Goal: Information Seeking & Learning: Check status

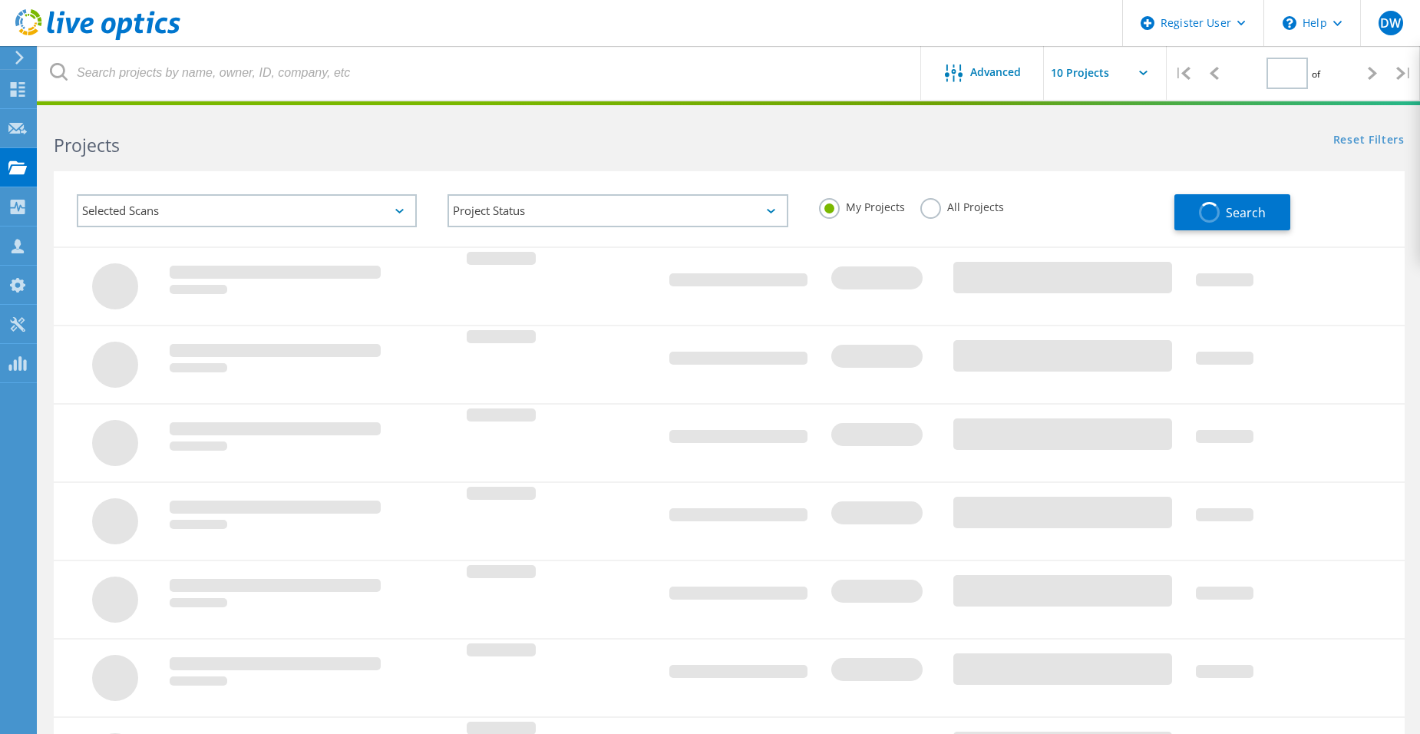
type input "1"
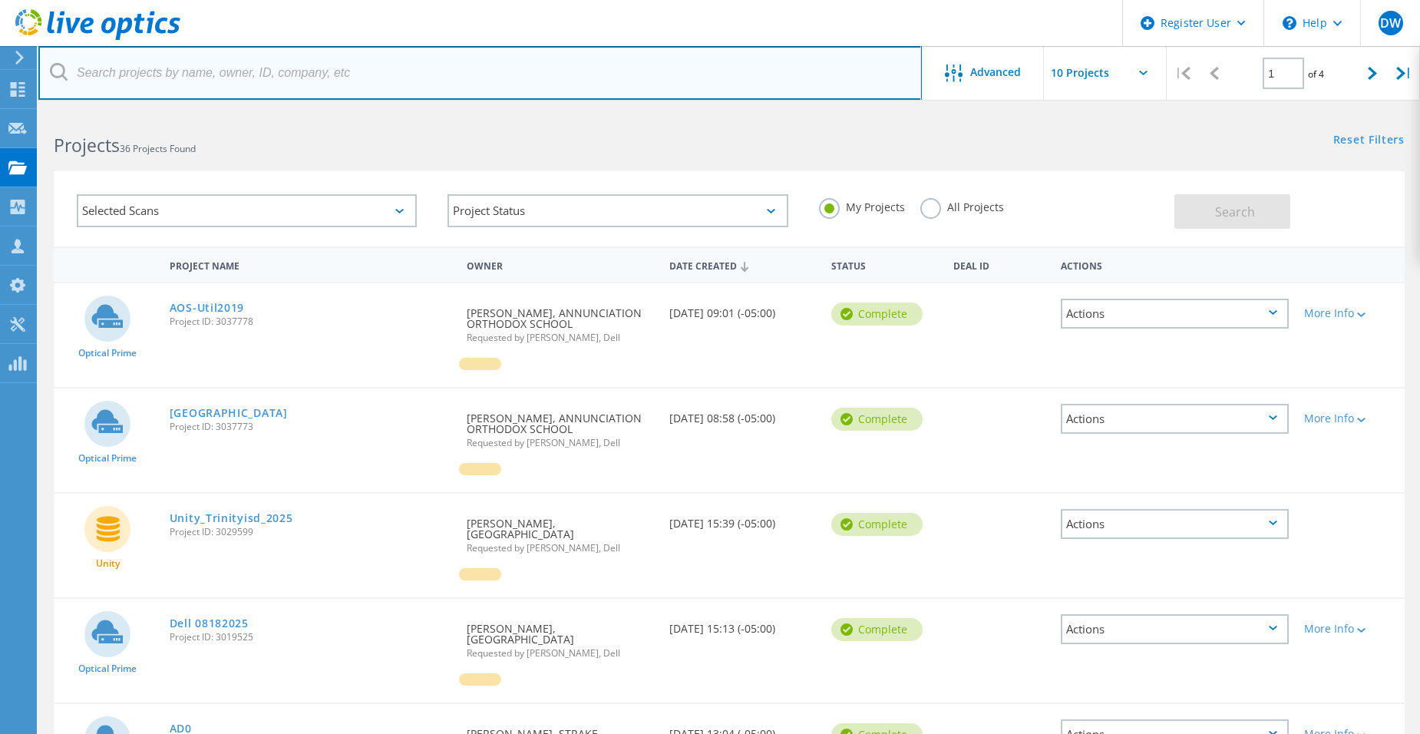
click at [154, 81] on input "text" at bounding box center [479, 73] width 883 height 54
paste input "thoai.nguyen@nutexhealth.com"
type input "thoai.nguyen@nutexhealth.com"
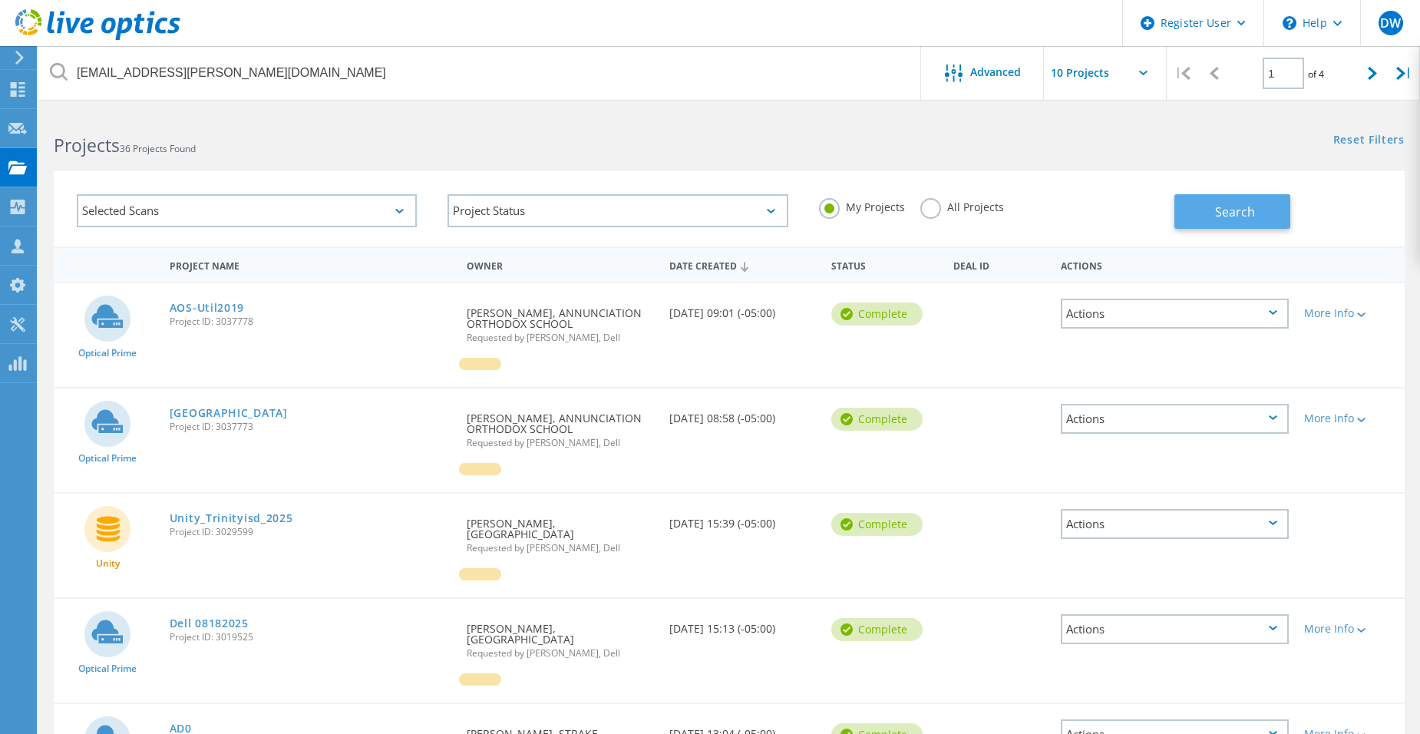
click at [1212, 217] on button "Search" at bounding box center [1232, 211] width 116 height 35
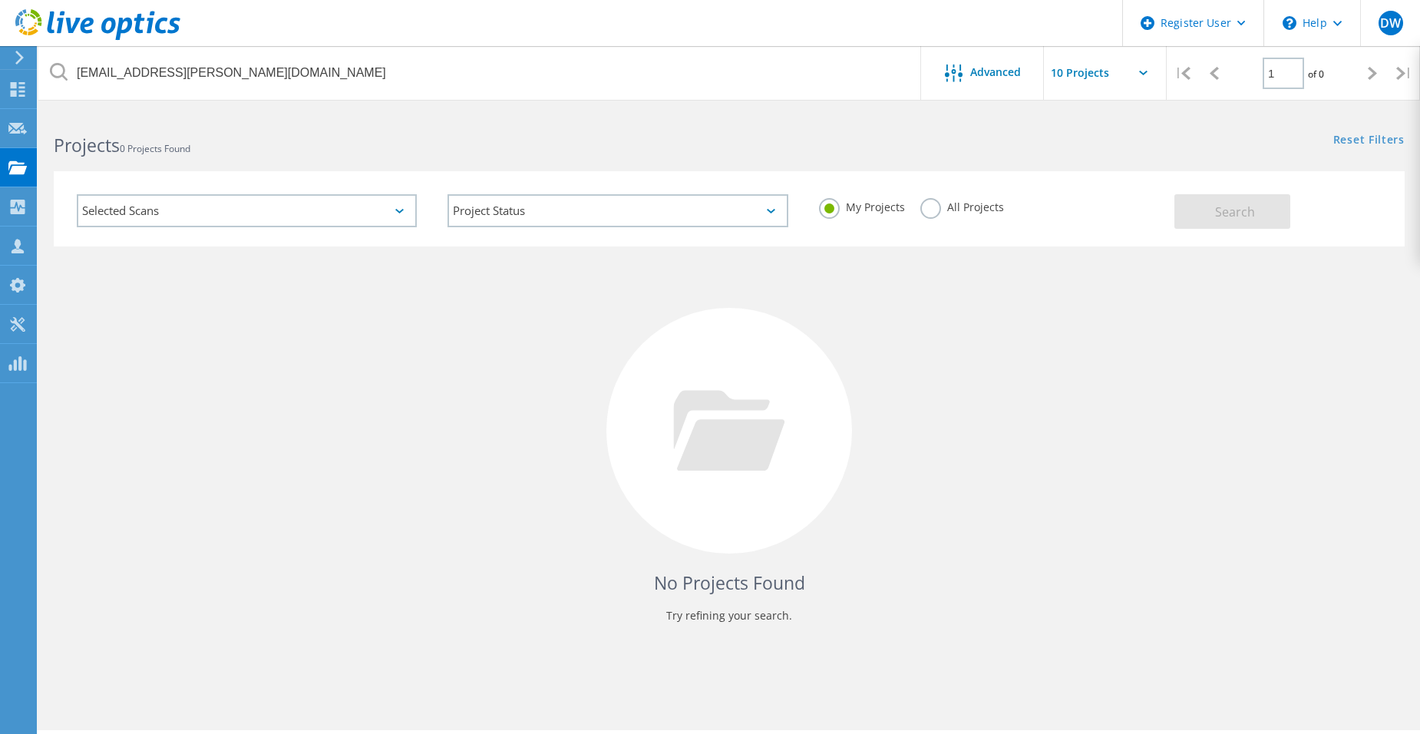
click at [944, 213] on div "All Projects" at bounding box center [962, 209] width 84 height 22
click at [931, 212] on label "All Projects" at bounding box center [962, 205] width 84 height 15
click at [0, 0] on input "All Projects" at bounding box center [0, 0] width 0 height 0
click at [1232, 206] on span "Search" at bounding box center [1235, 211] width 40 height 17
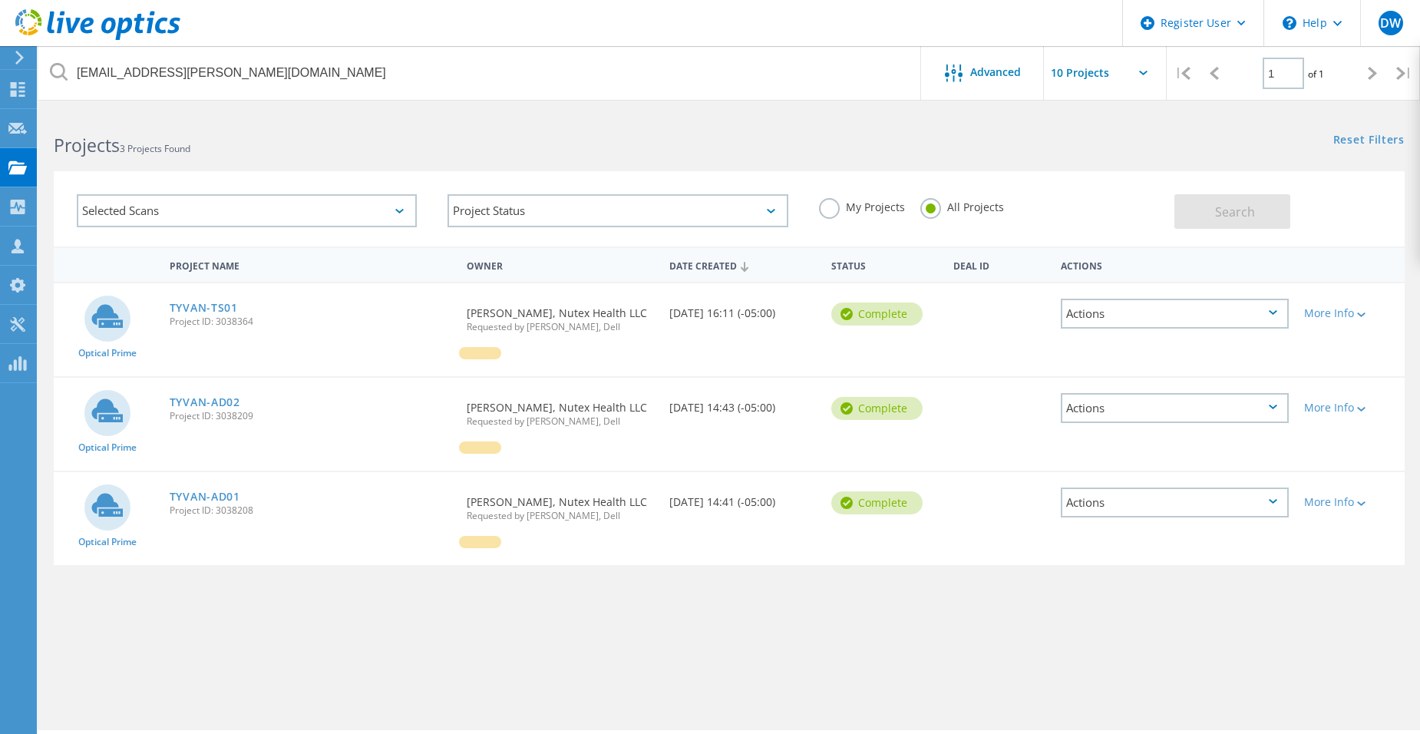
click at [774, 341] on div "Optical Prime TYVAN-TS01 Project ID: 3038364 Requested By Thoai Nguyen, Nutex H…" at bounding box center [729, 329] width 1351 height 93
click at [213, 305] on link "TYVAN-TS01" at bounding box center [204, 307] width 68 height 11
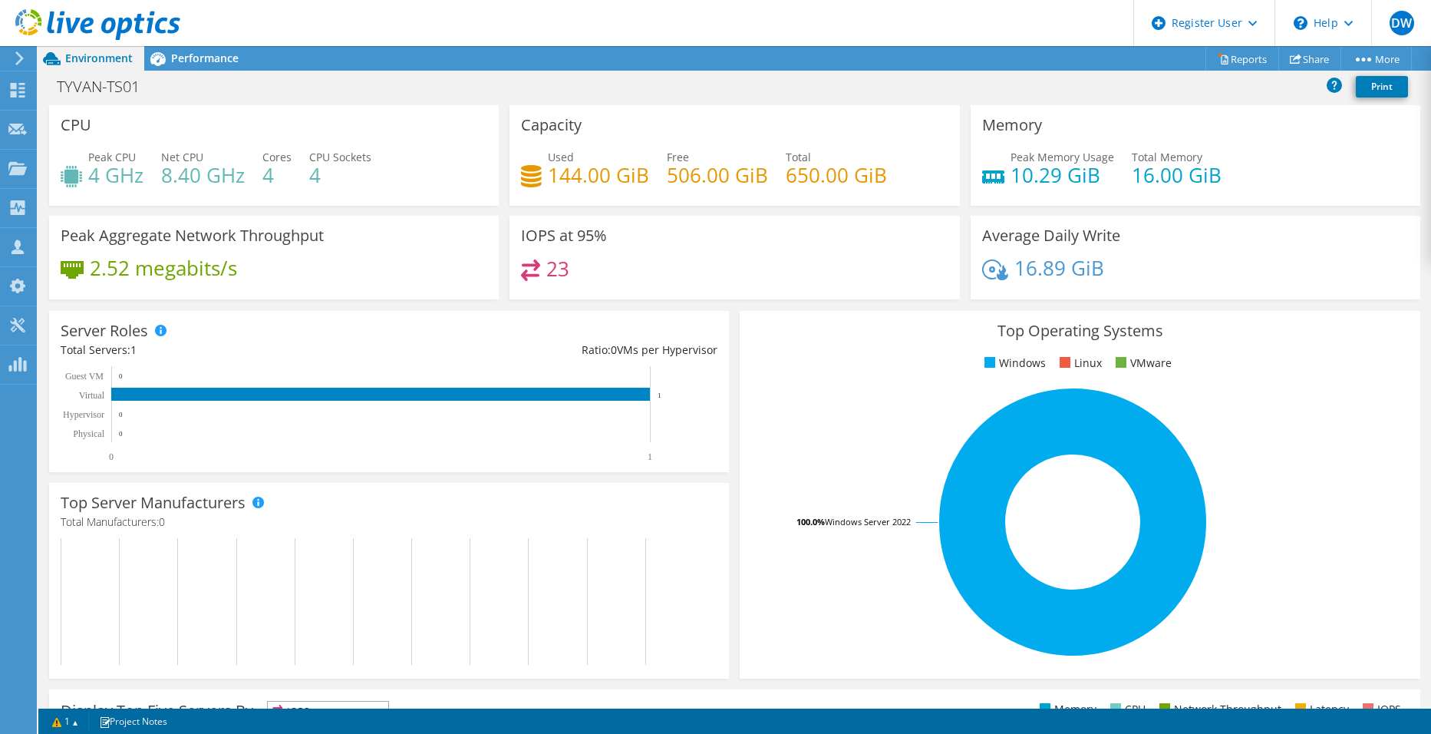
scroll to position [230, 0]
click at [161, 61] on icon at bounding box center [157, 59] width 15 height 14
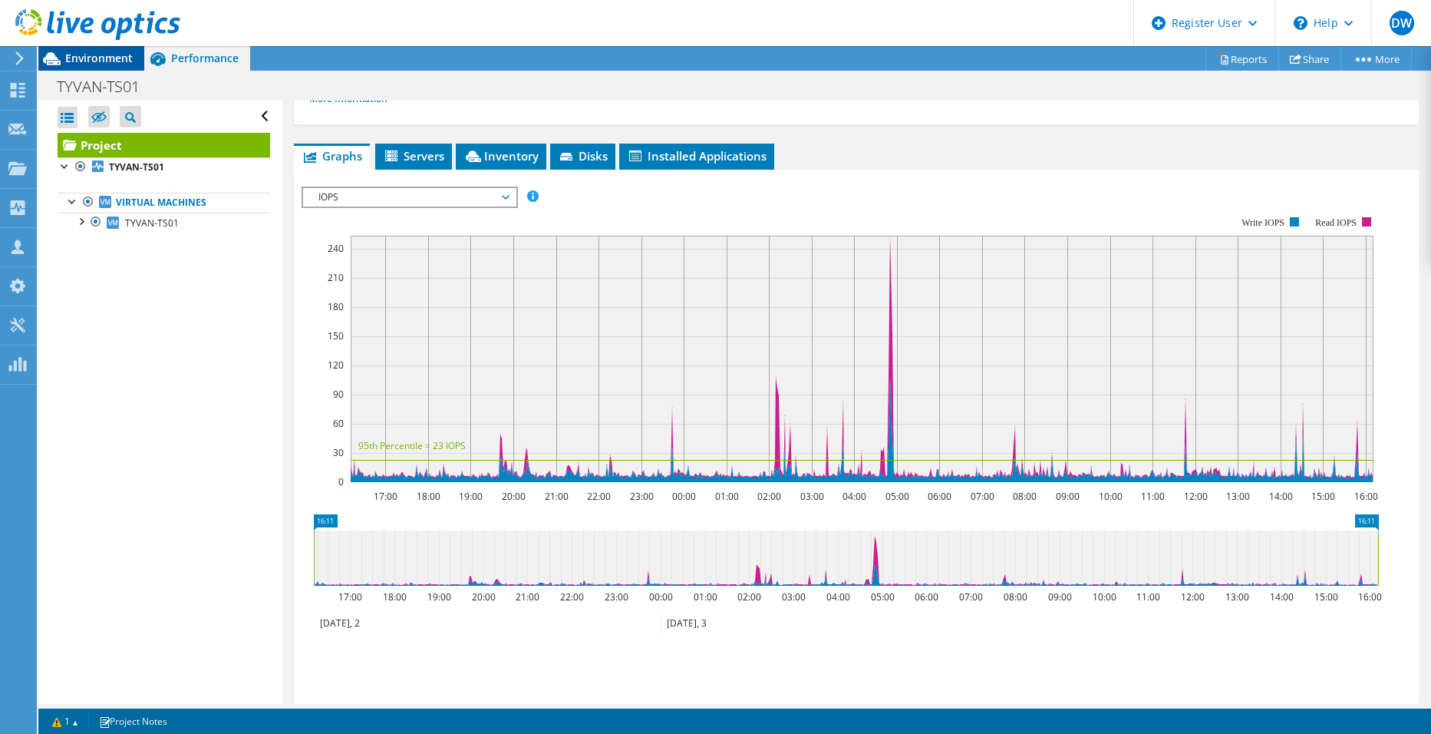
click at [98, 57] on span "Environment" at bounding box center [99, 58] width 68 height 15
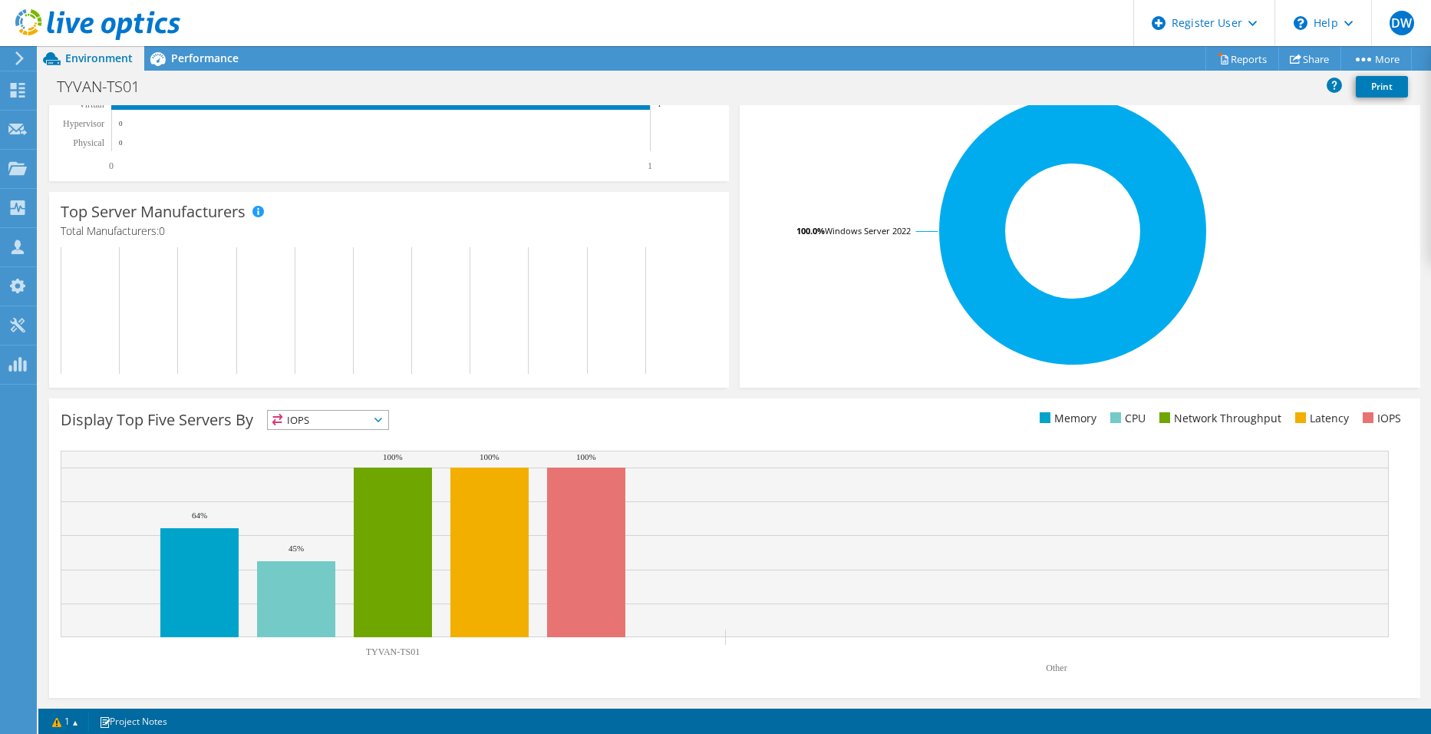
scroll to position [0, 0]
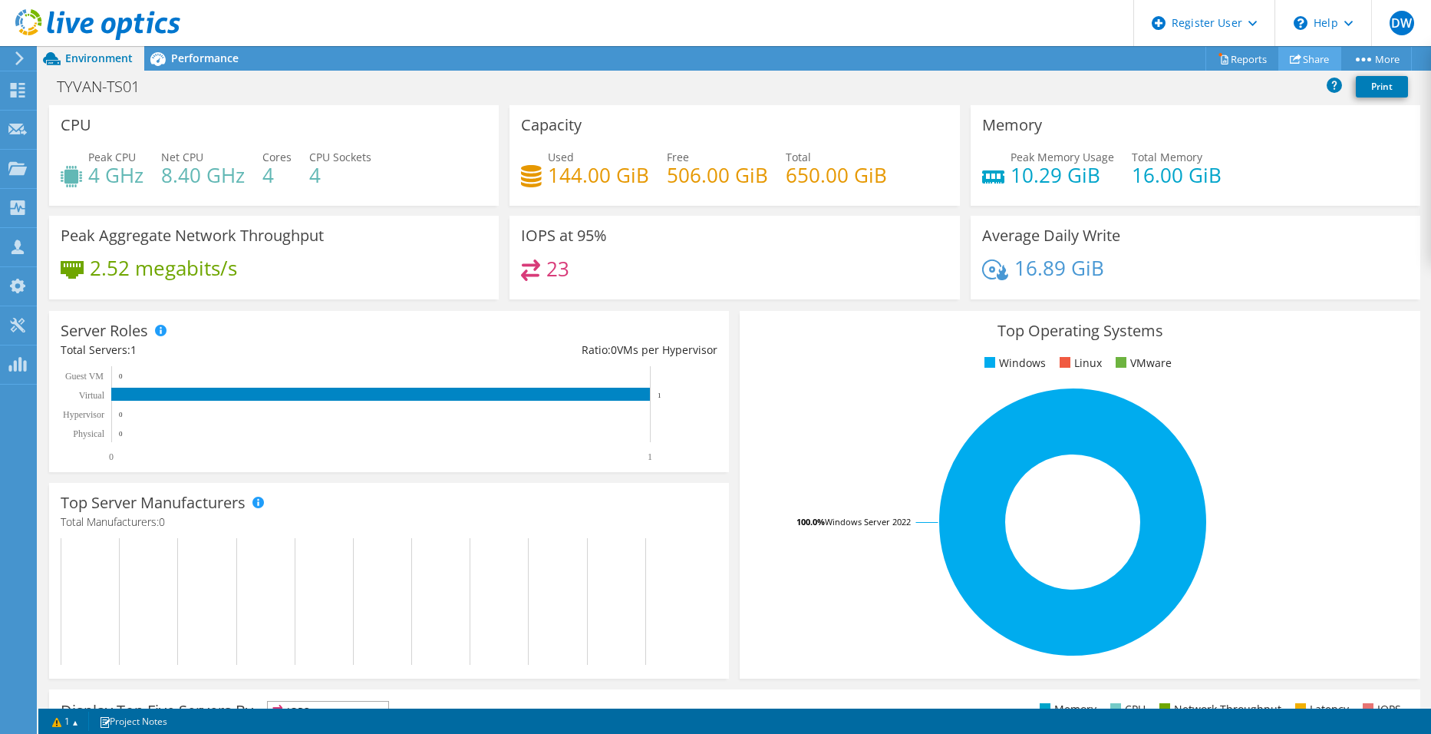
click at [1297, 57] on link "Share" at bounding box center [1310, 59] width 63 height 24
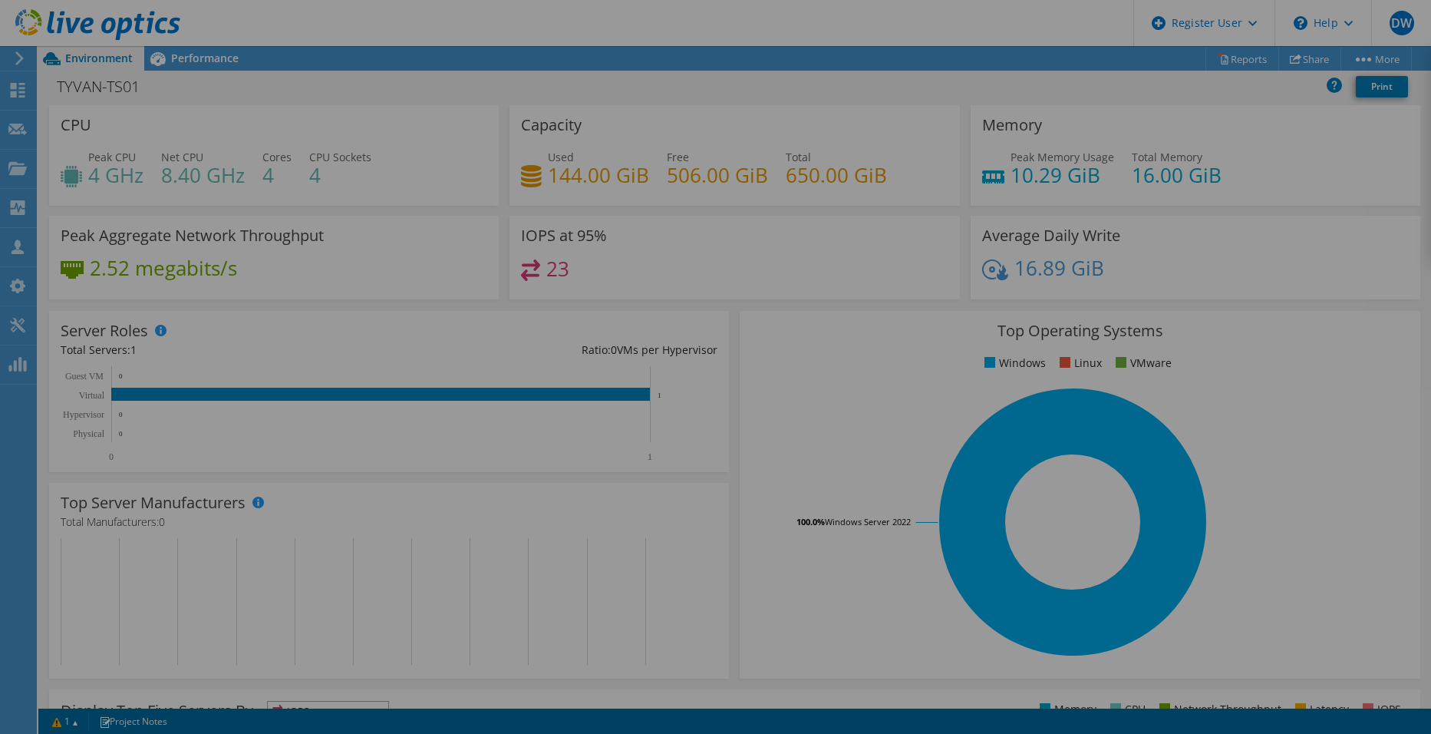
click at [1181, 99] on div at bounding box center [715, 367] width 1431 height 642
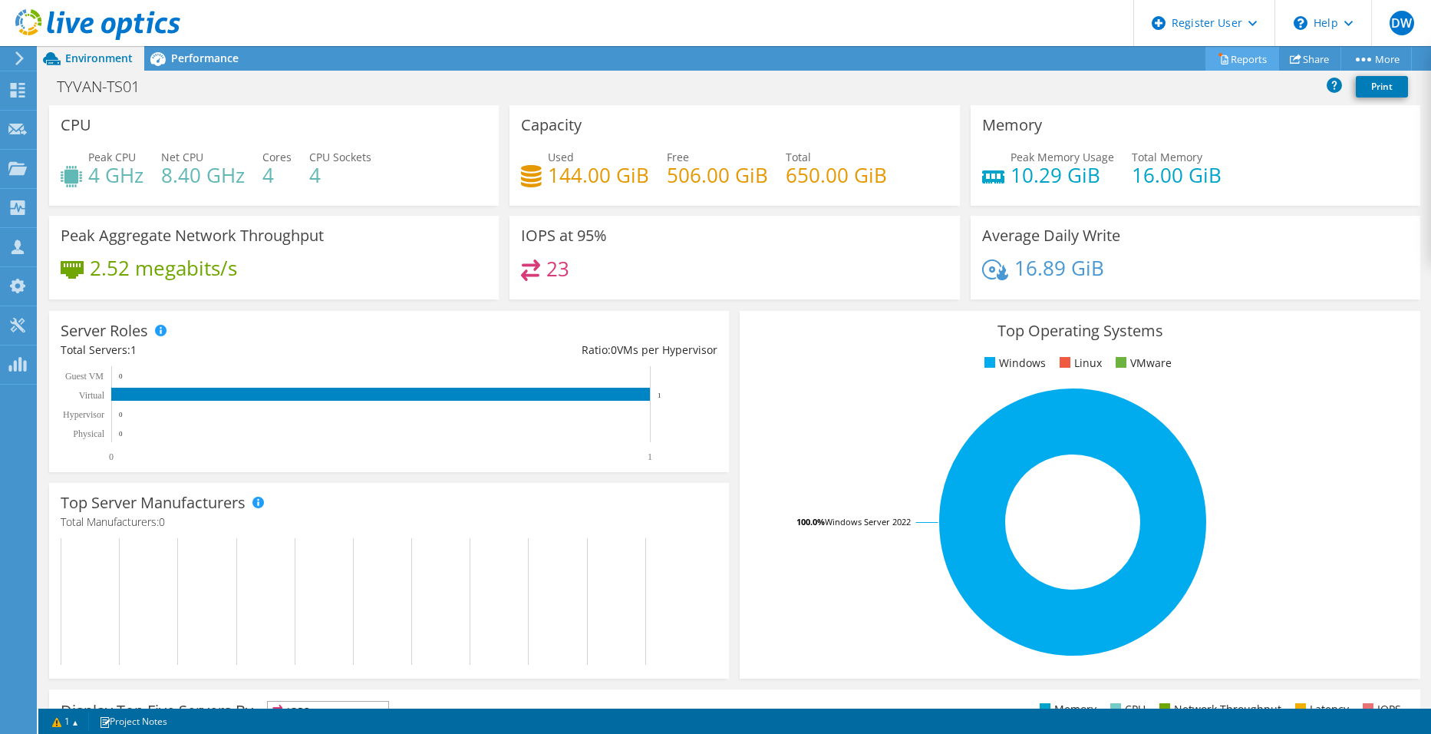
click at [1225, 61] on link "Reports" at bounding box center [1243, 59] width 74 height 24
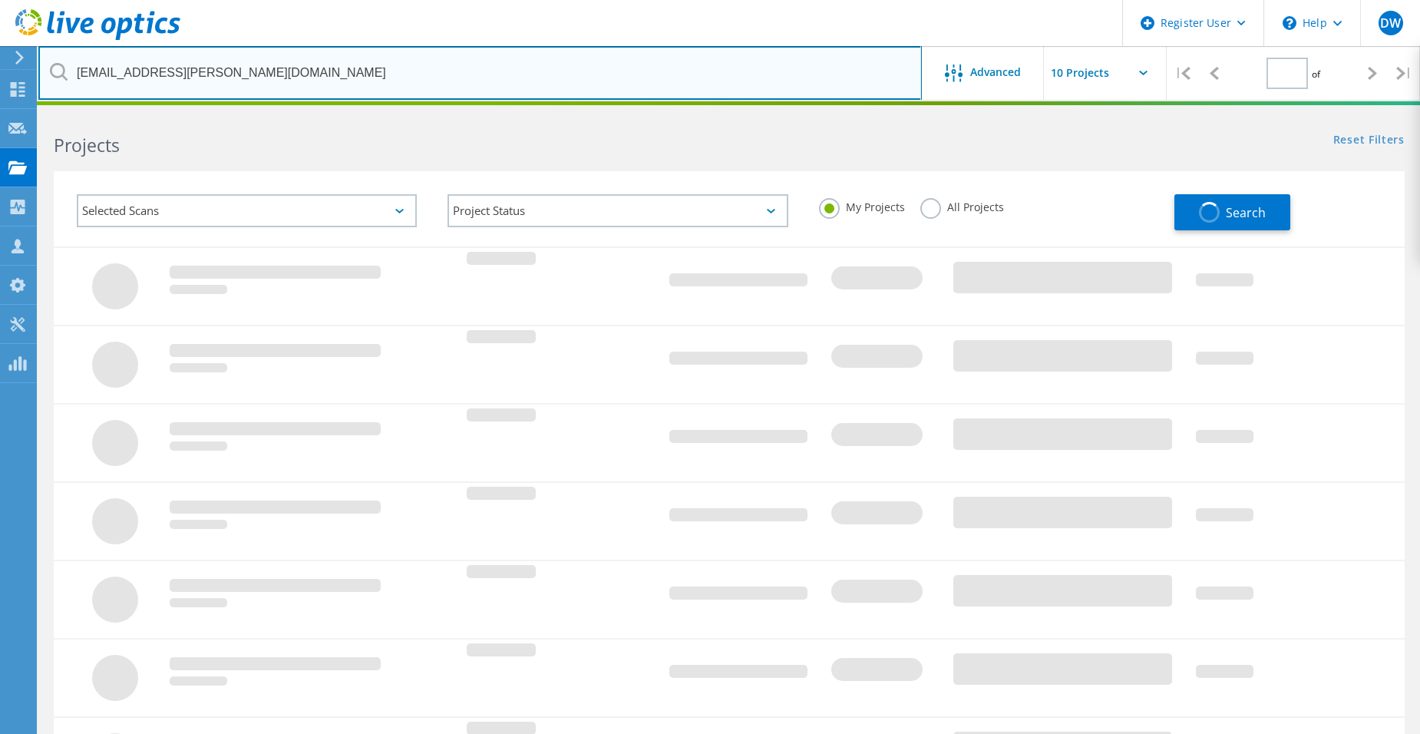
click at [318, 73] on input "[EMAIL_ADDRESS][PERSON_NAME][DOMAIN_NAME]" at bounding box center [479, 73] width 883 height 54
type input "1"
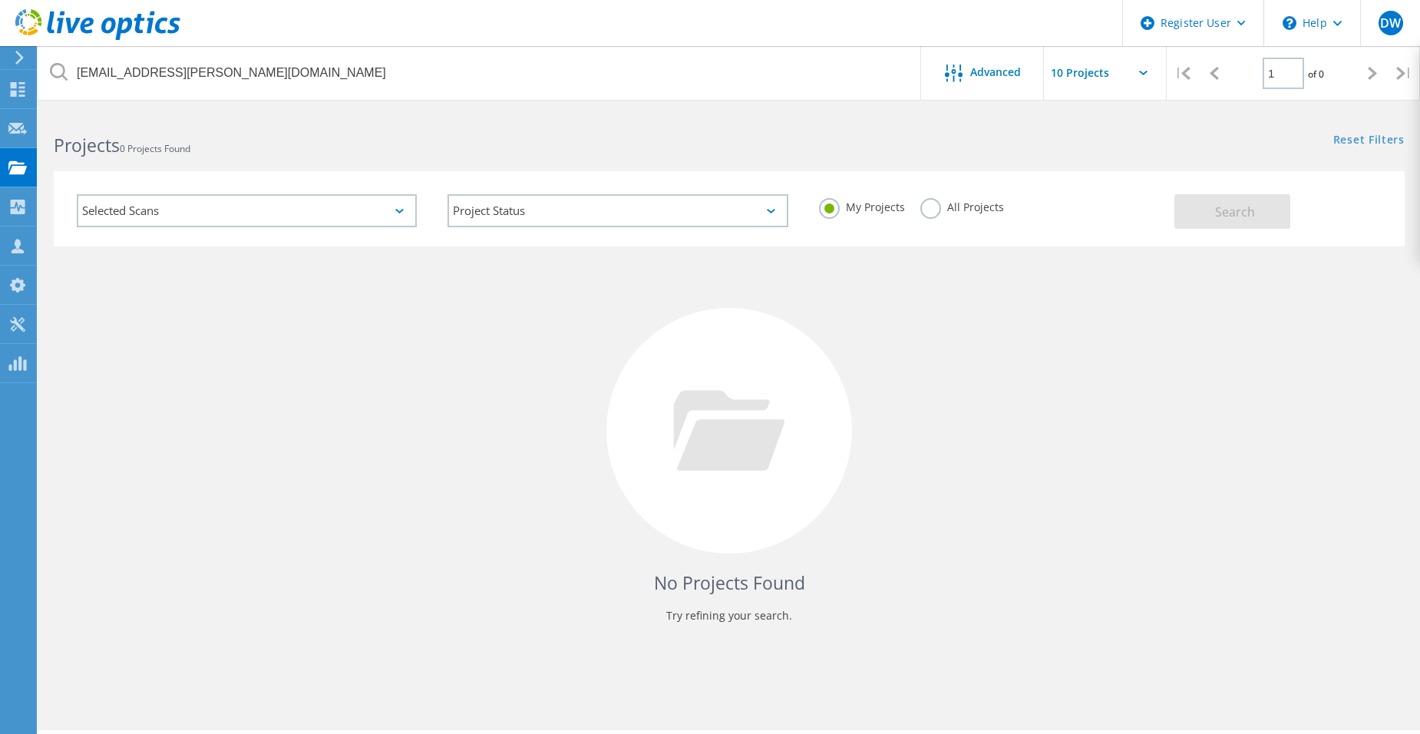
click at [933, 200] on label "All Projects" at bounding box center [962, 205] width 84 height 15
click at [0, 0] on input "All Projects" at bounding box center [0, 0] width 0 height 0
click at [1258, 216] on button "Search" at bounding box center [1232, 211] width 116 height 35
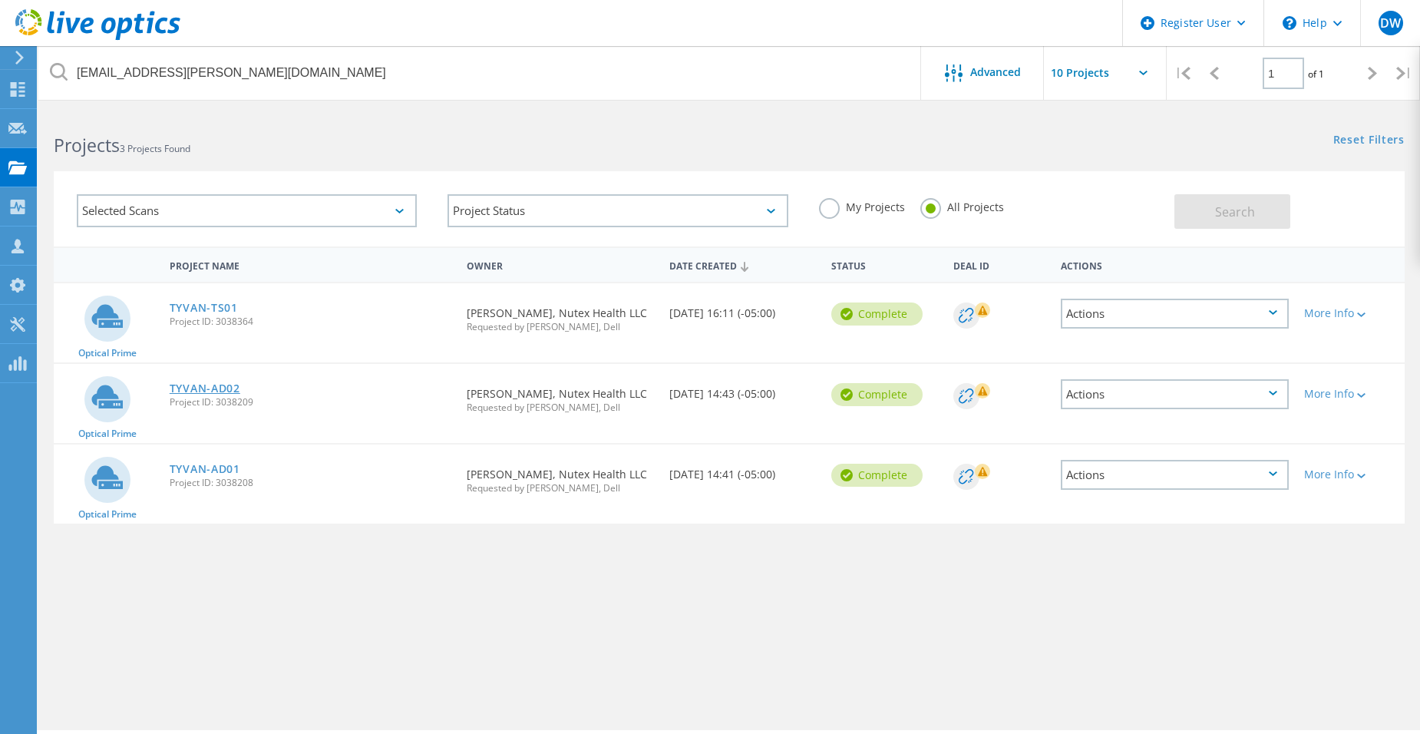
click at [223, 390] on link "TYVAN-AD02" at bounding box center [205, 388] width 71 height 11
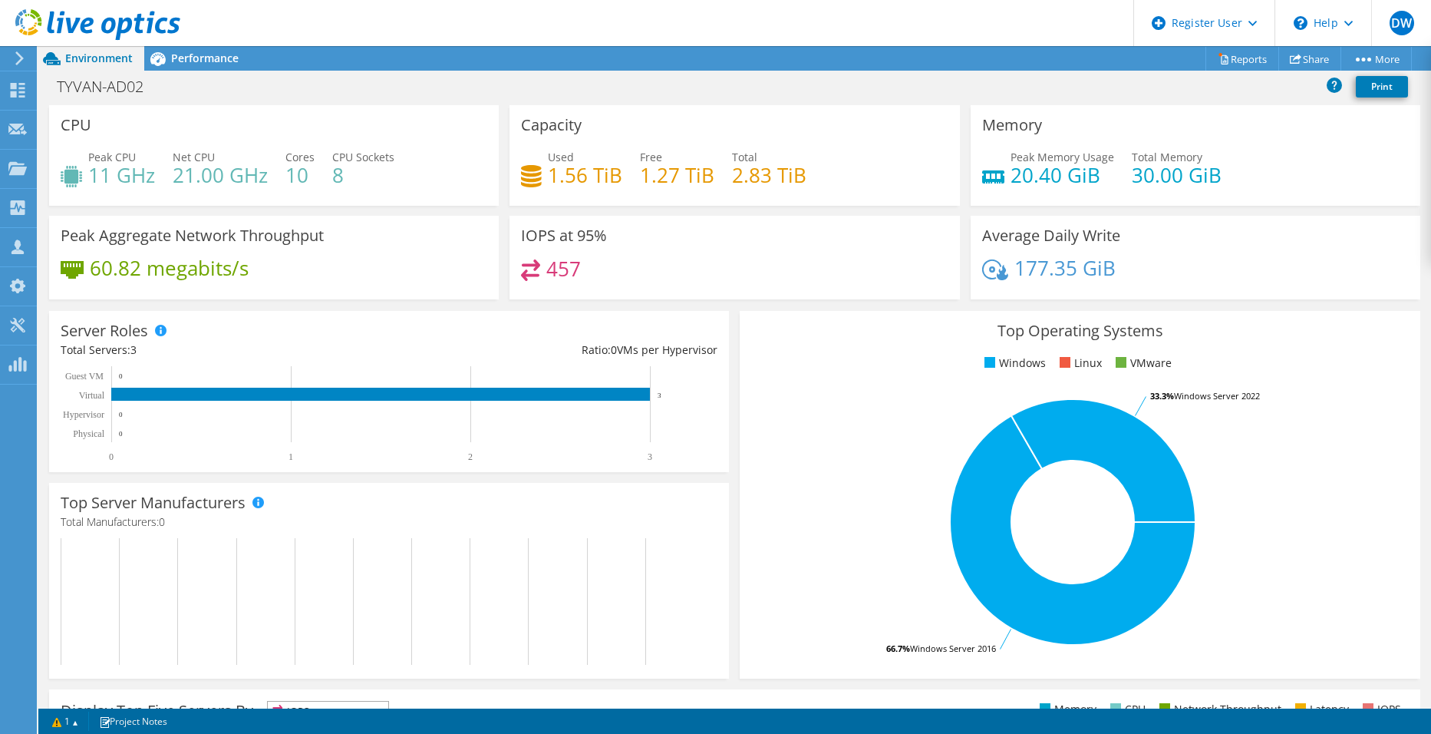
scroll to position [190, 0]
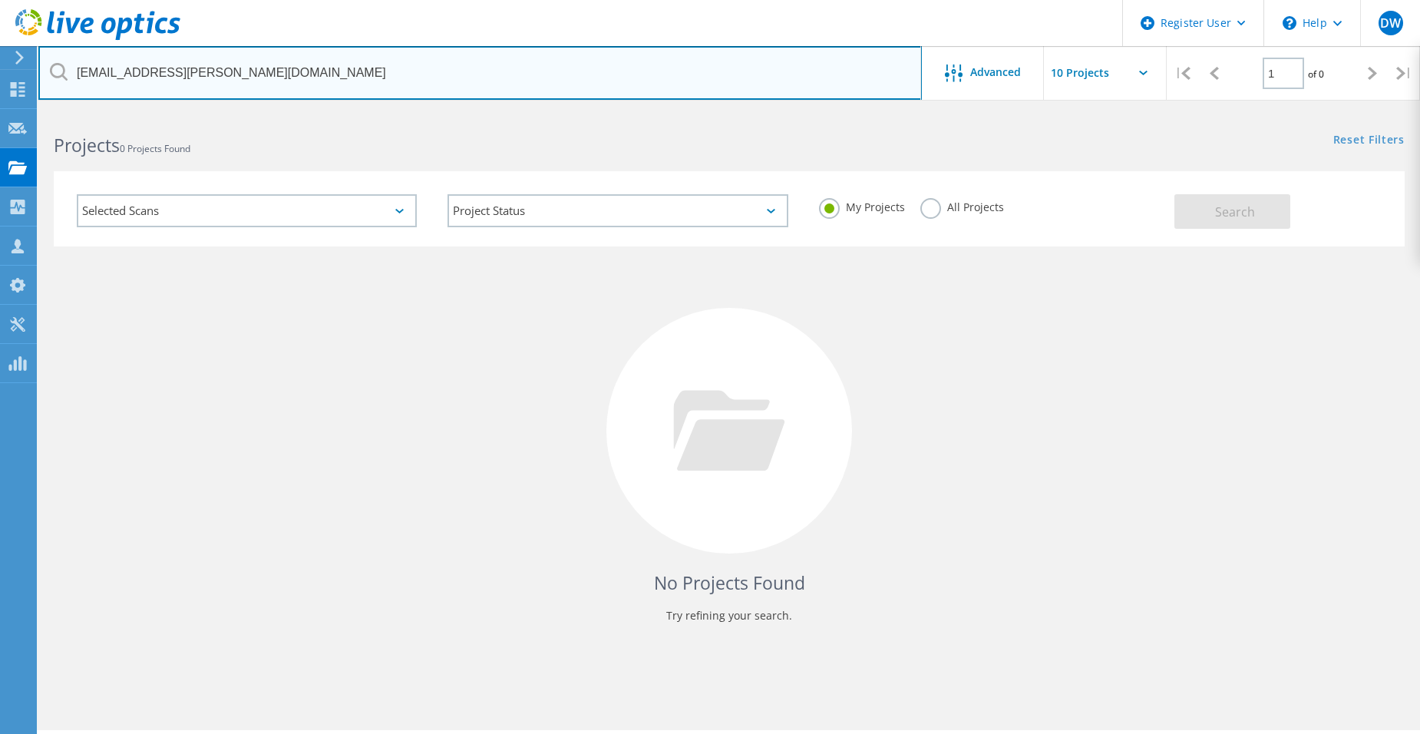
drag, startPoint x: 270, startPoint y: 70, endPoint x: 63, endPoint y: 55, distance: 207.7
click at [65, 58] on input "thoai.nguyen@nutexhealth.com" at bounding box center [479, 73] width 883 height 54
type input "pfoye@aoshouston.org"
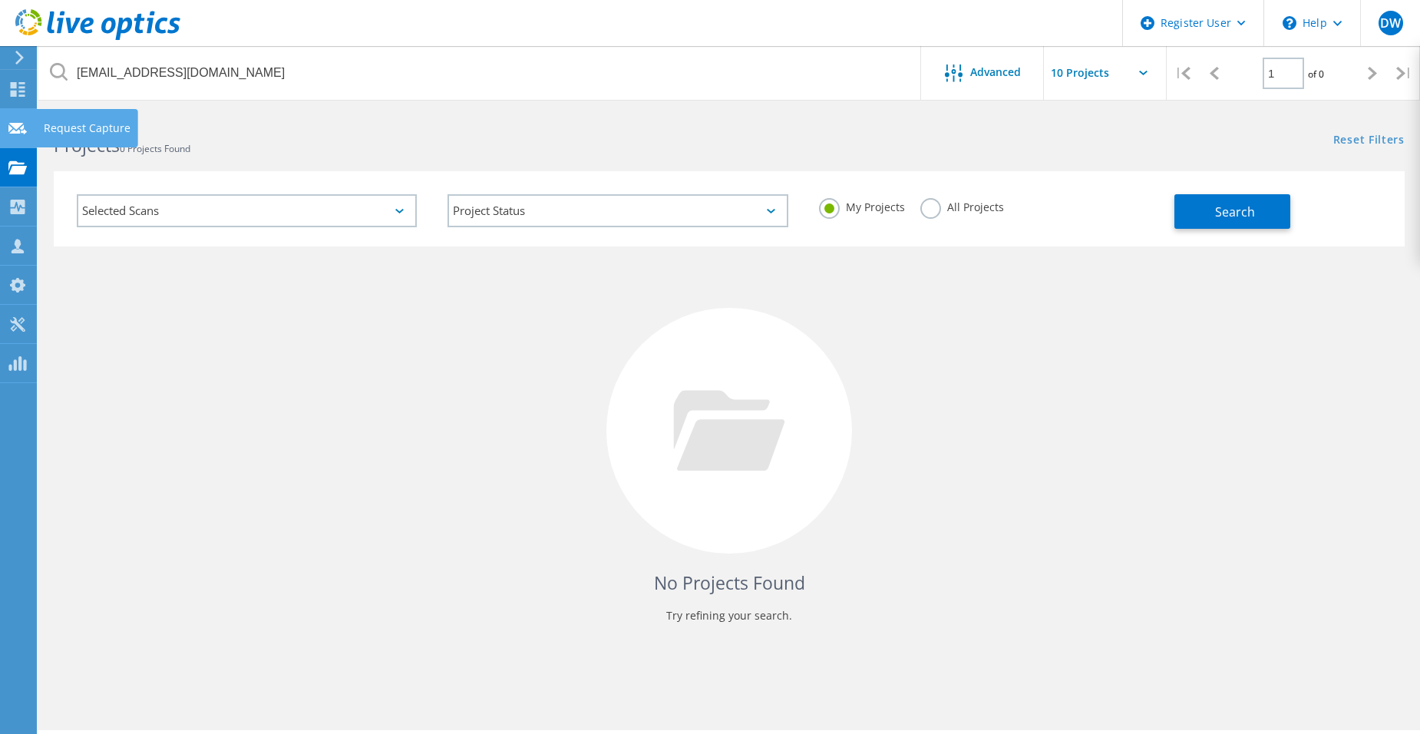
click at [25, 129] on icon at bounding box center [17, 128] width 18 height 15
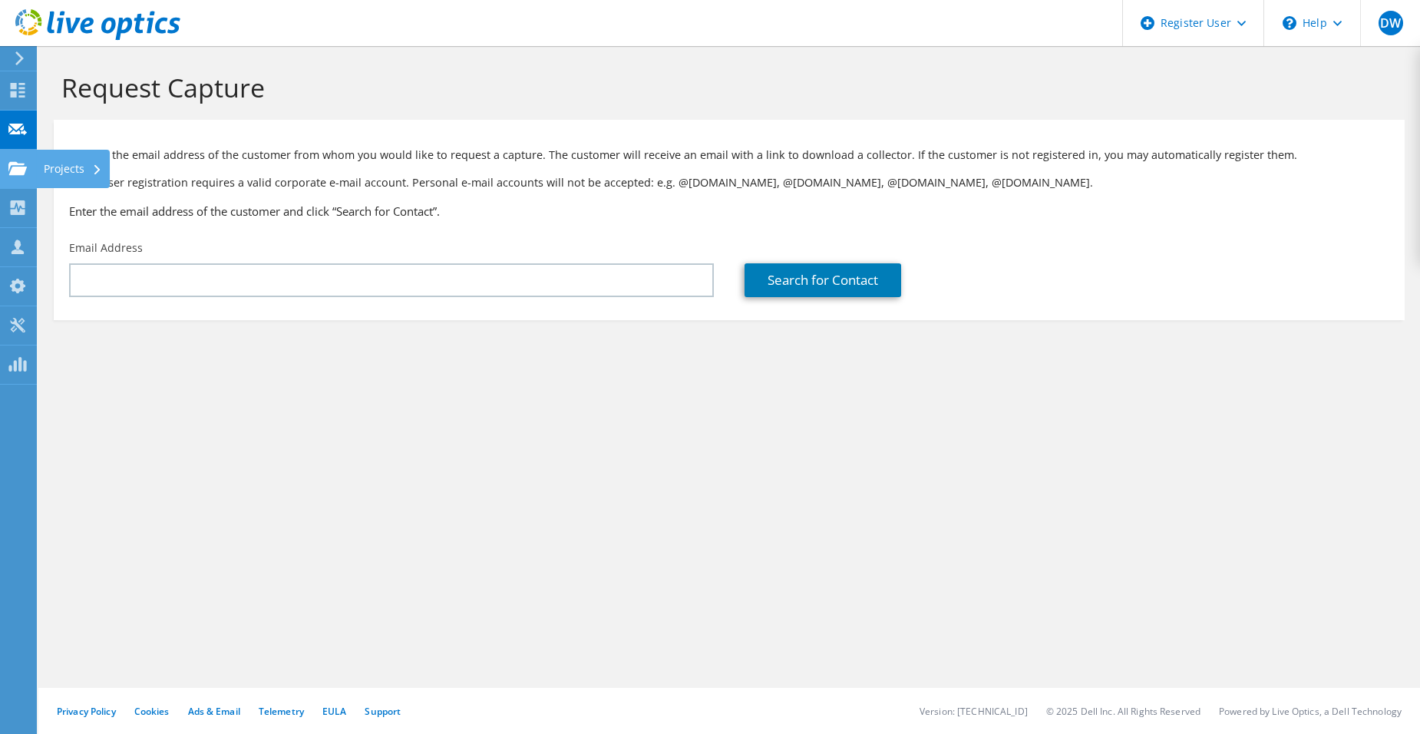
click at [18, 172] on use at bounding box center [17, 167] width 18 height 13
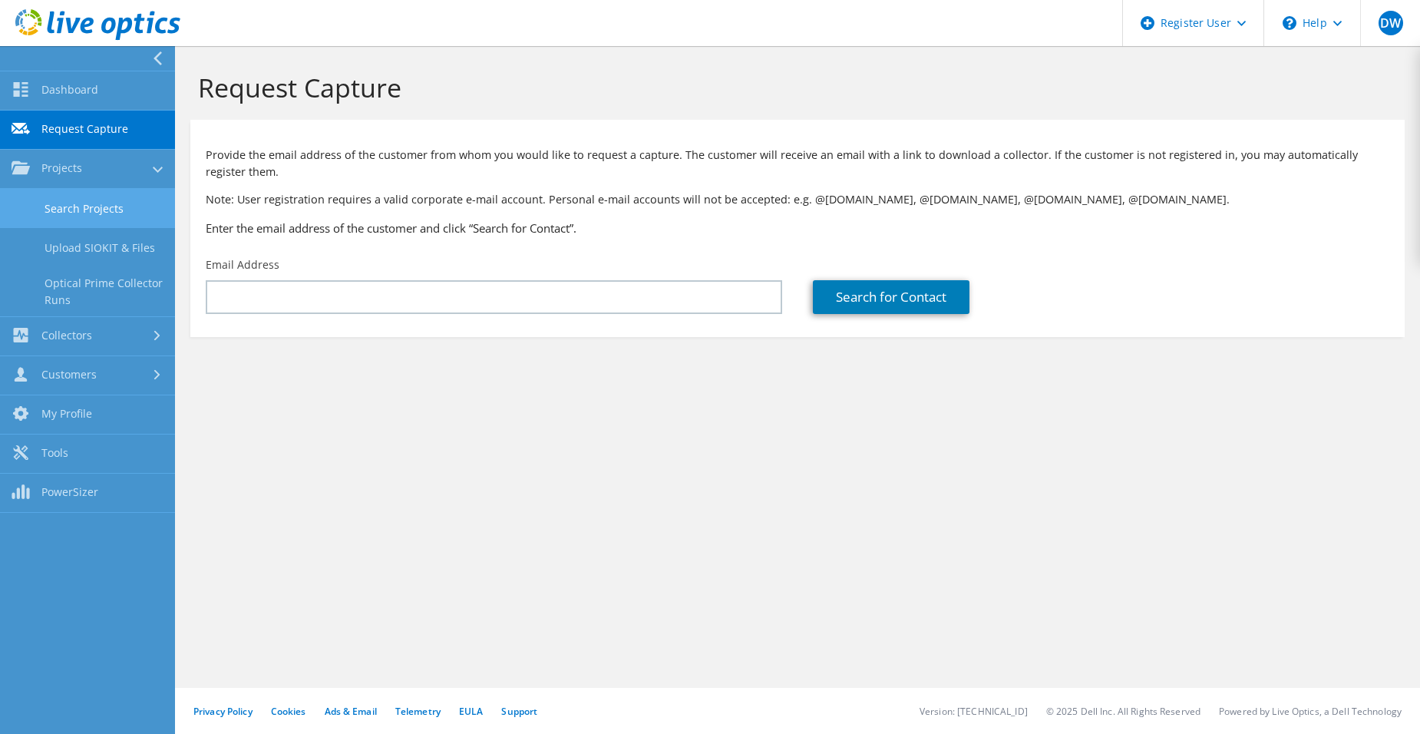
click at [97, 200] on link "Search Projects" at bounding box center [87, 208] width 175 height 39
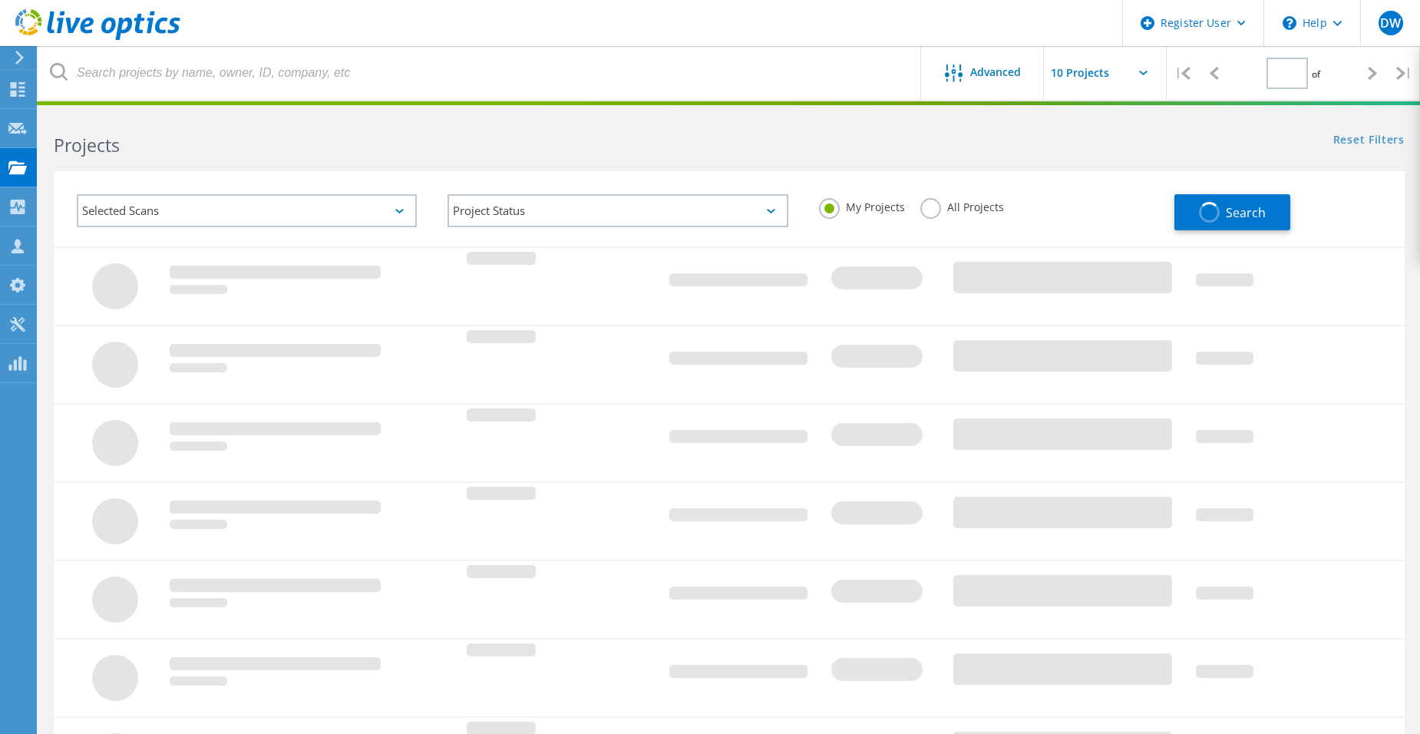
type input "1"
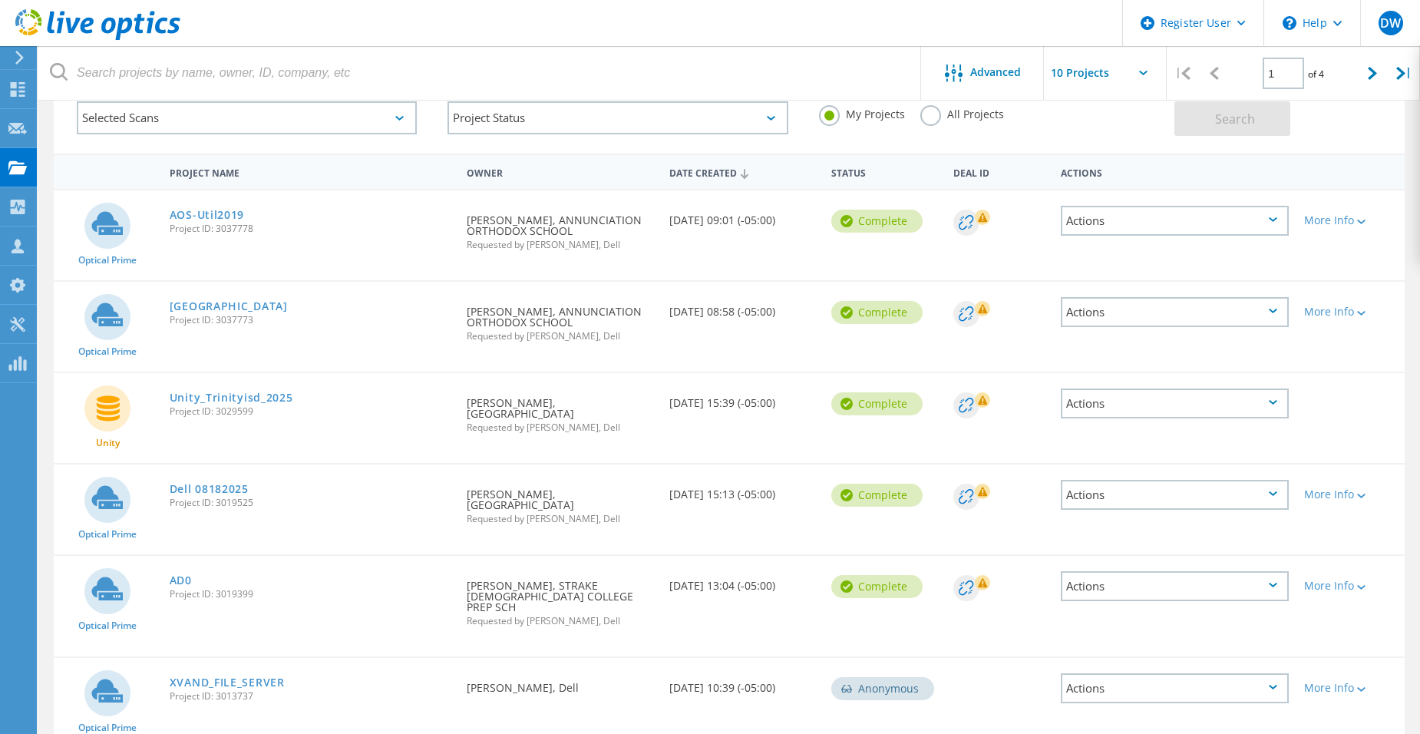
scroll to position [77, 0]
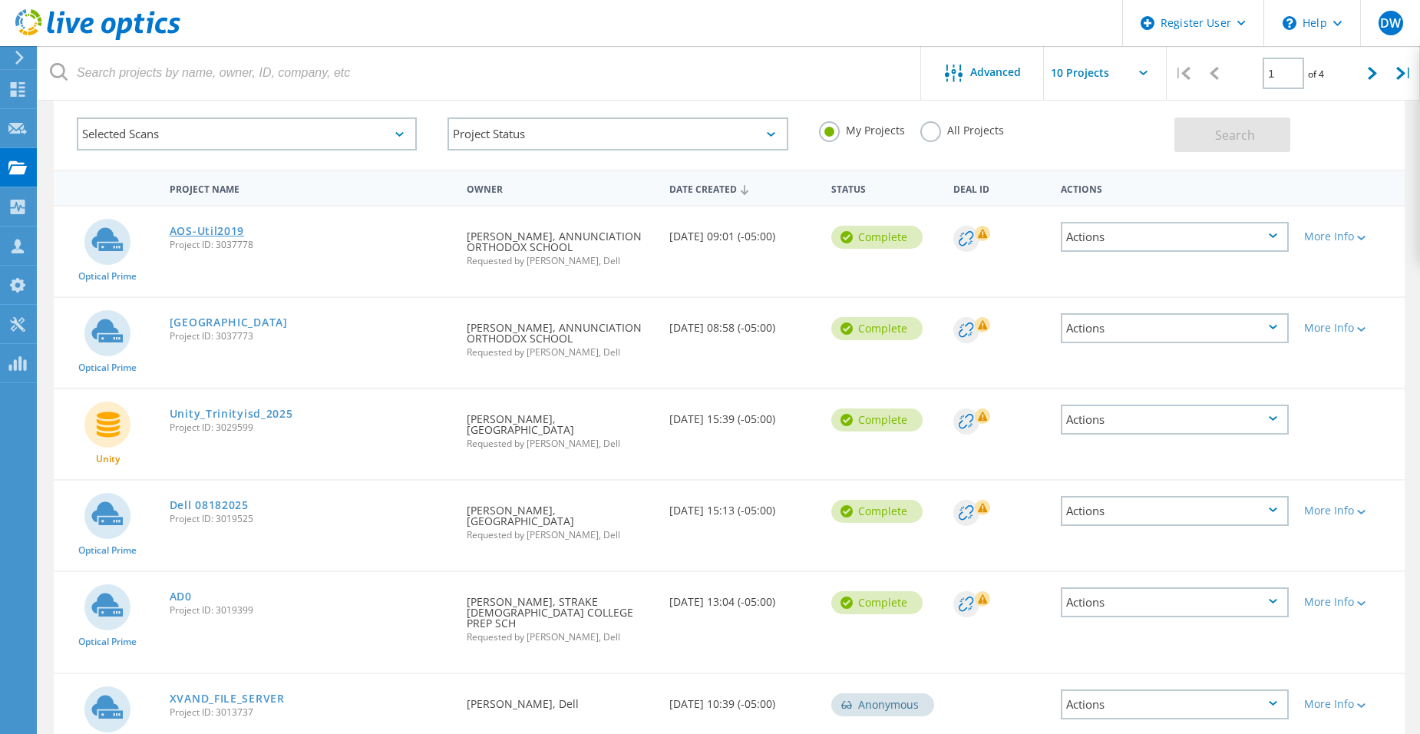
click at [215, 229] on link "AOS-Util2019" at bounding box center [207, 231] width 74 height 11
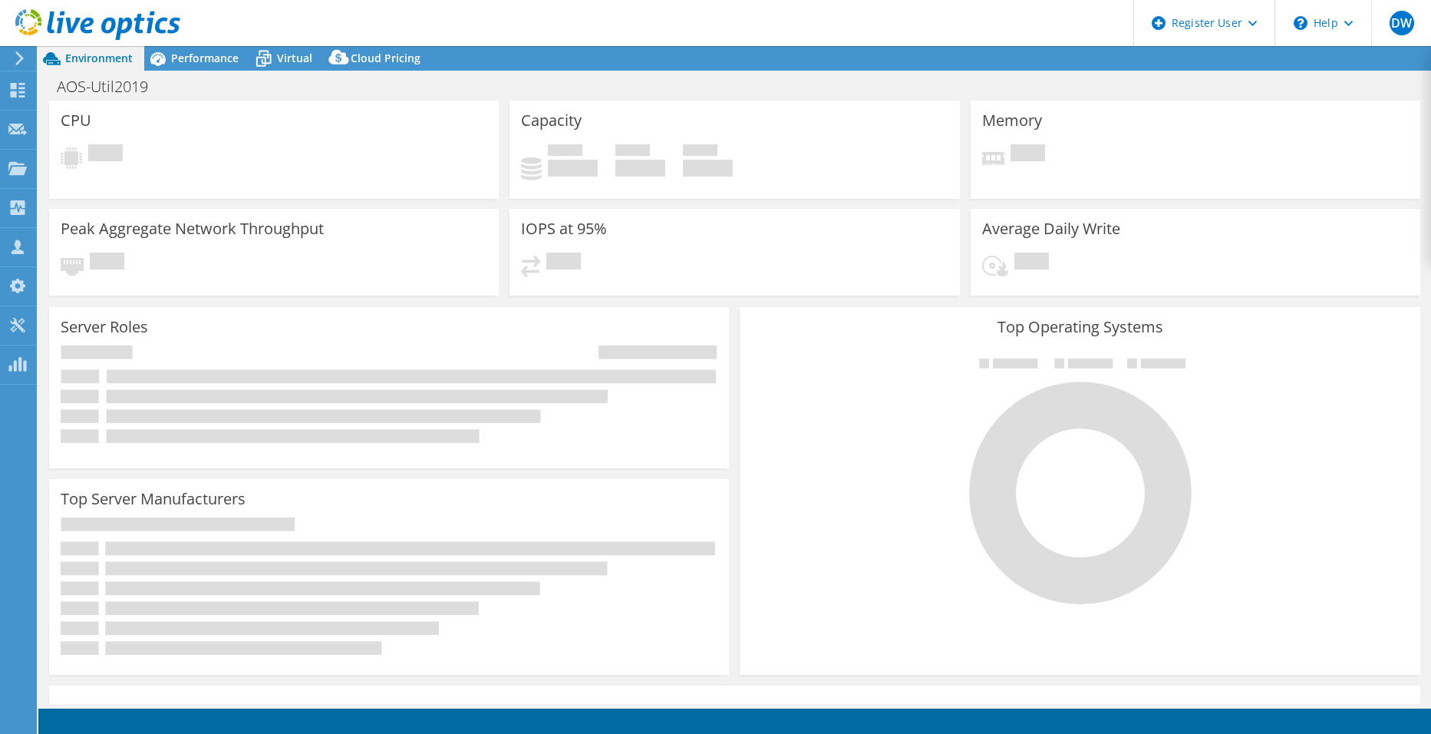
select select "USD"
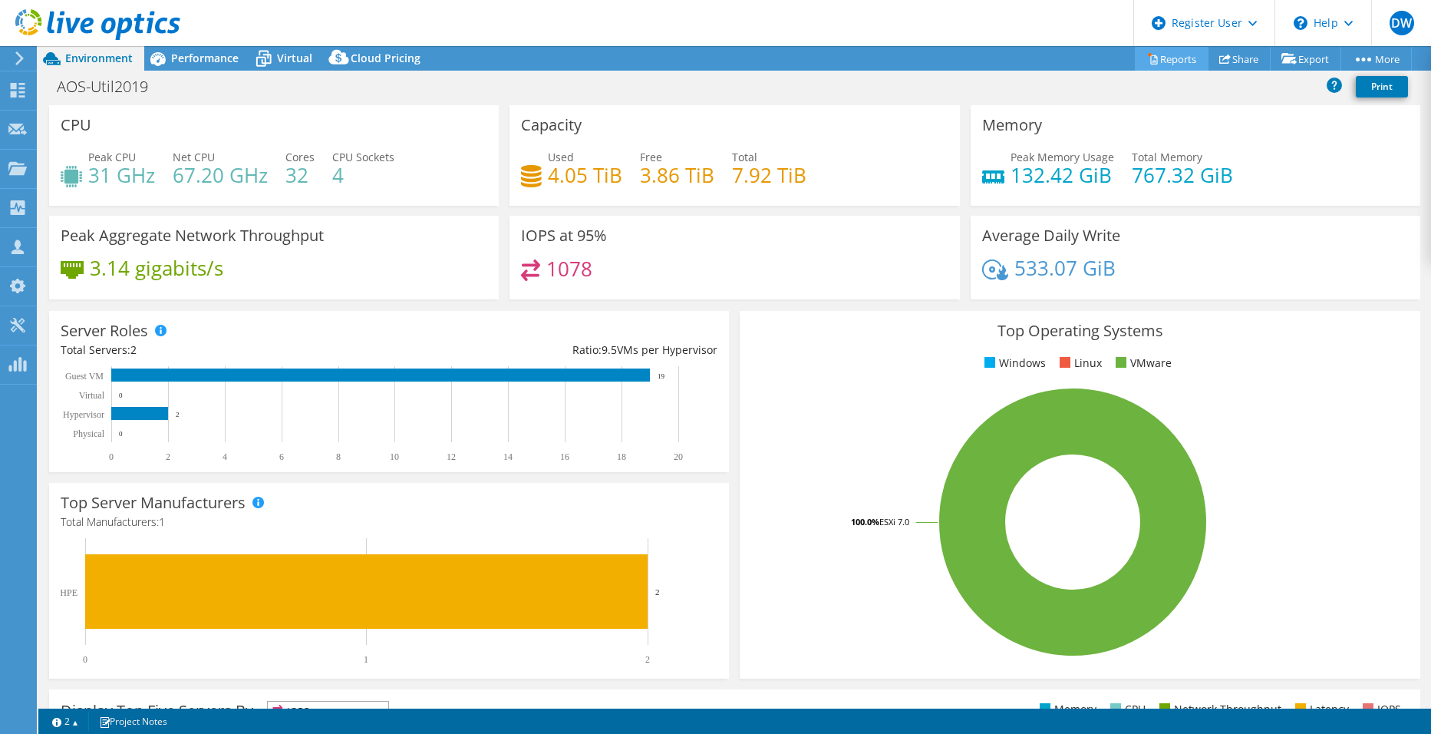
click at [1172, 57] on link "Reports" at bounding box center [1172, 59] width 74 height 24
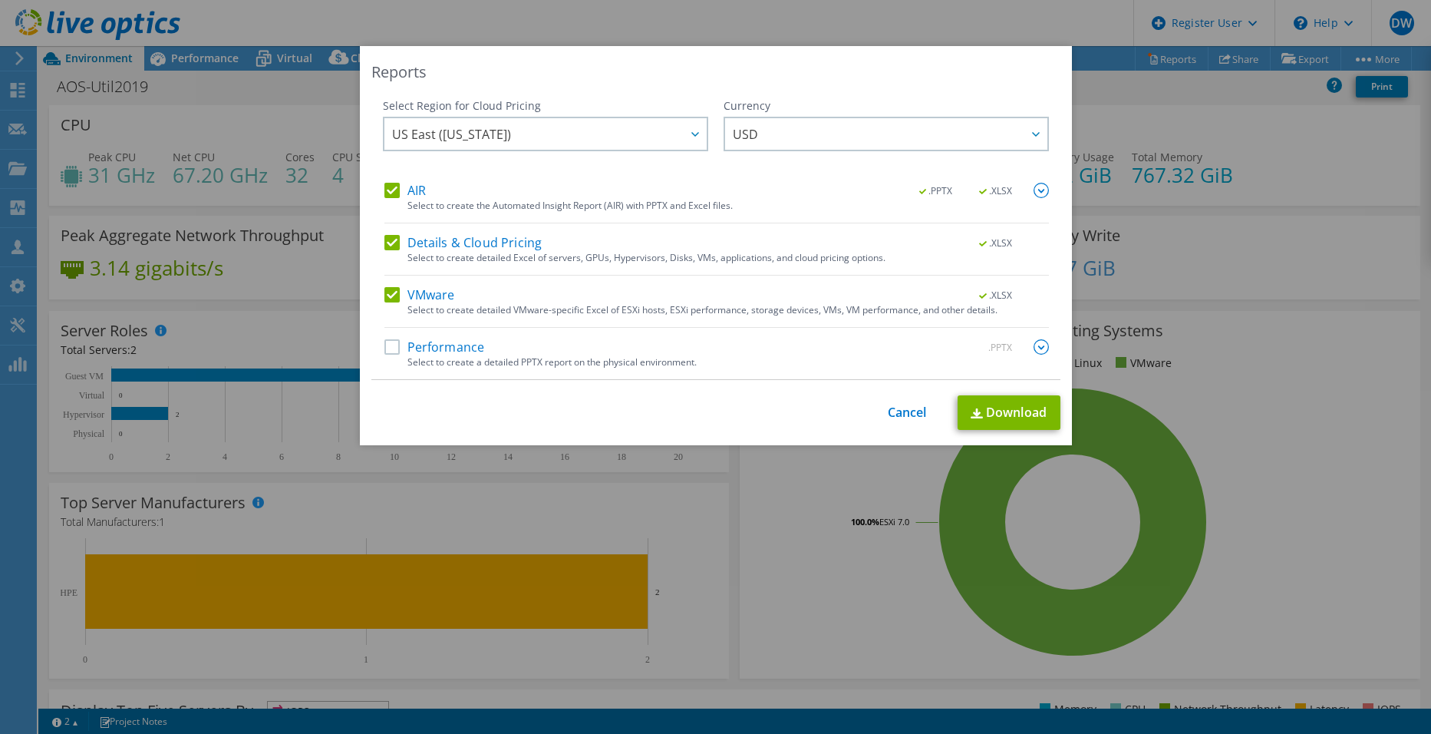
click at [385, 343] on label "Performance" at bounding box center [434, 346] width 101 height 15
click at [0, 0] on input "Performance" at bounding box center [0, 0] width 0 height 0
click at [1021, 411] on link "Download" at bounding box center [1009, 412] width 103 height 35
